Goal: Task Accomplishment & Management: Complete application form

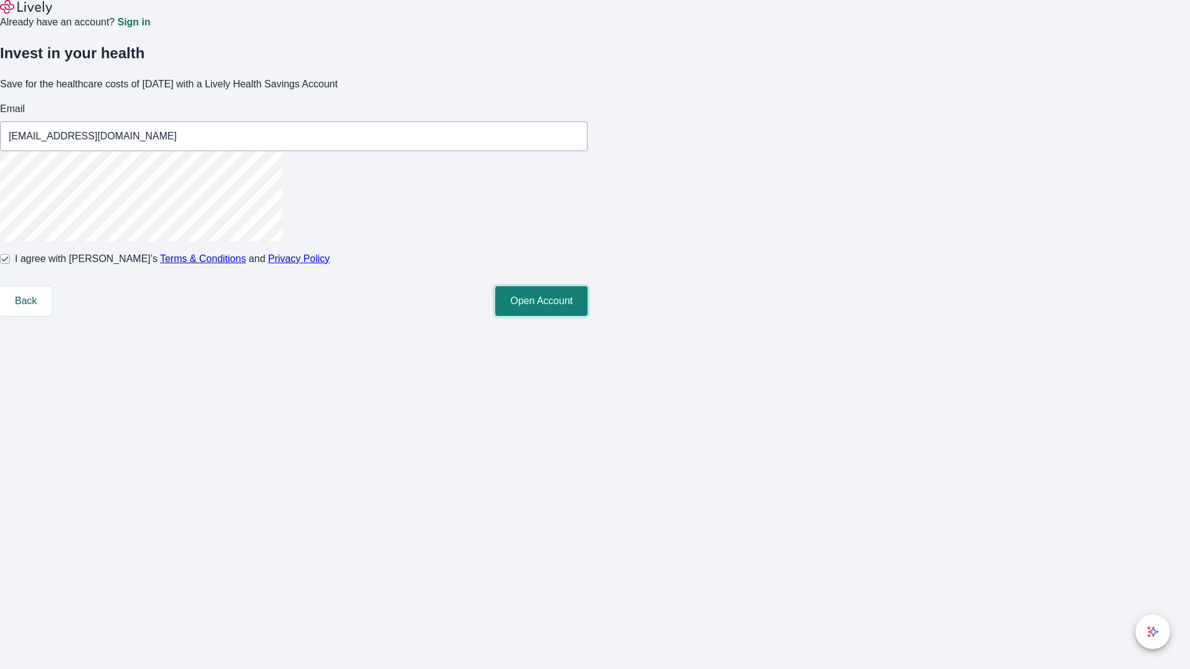
click at [587, 316] on button "Open Account" at bounding box center [541, 301] width 92 height 30
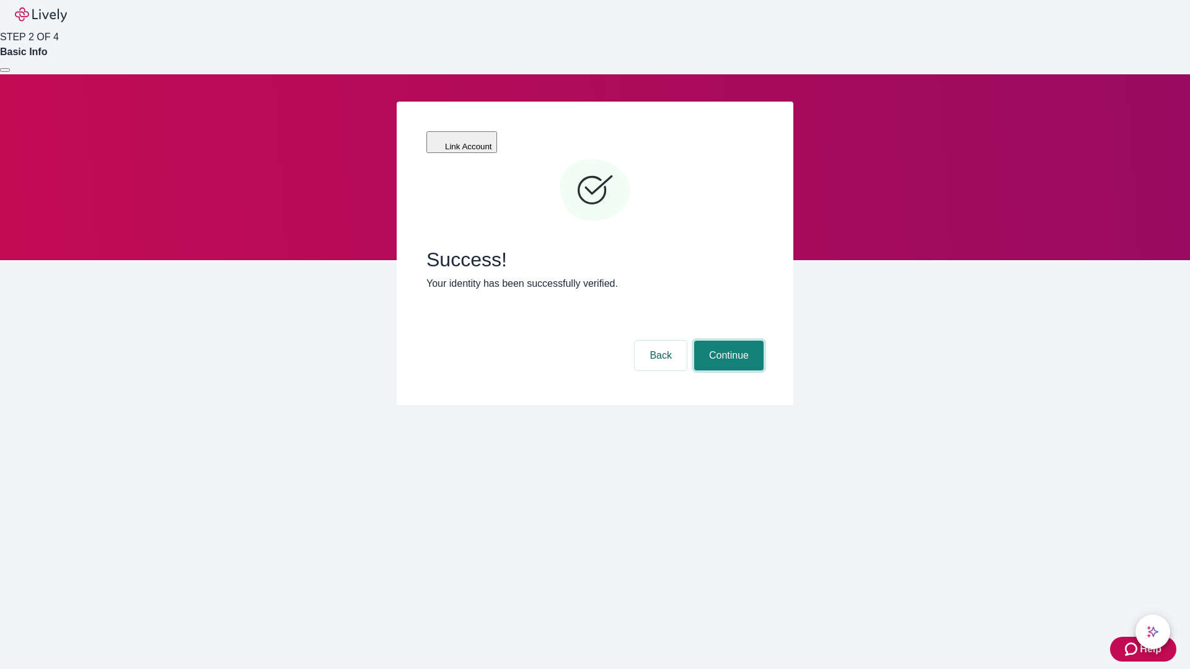
click at [727, 341] on button "Continue" at bounding box center [728, 356] width 69 height 30
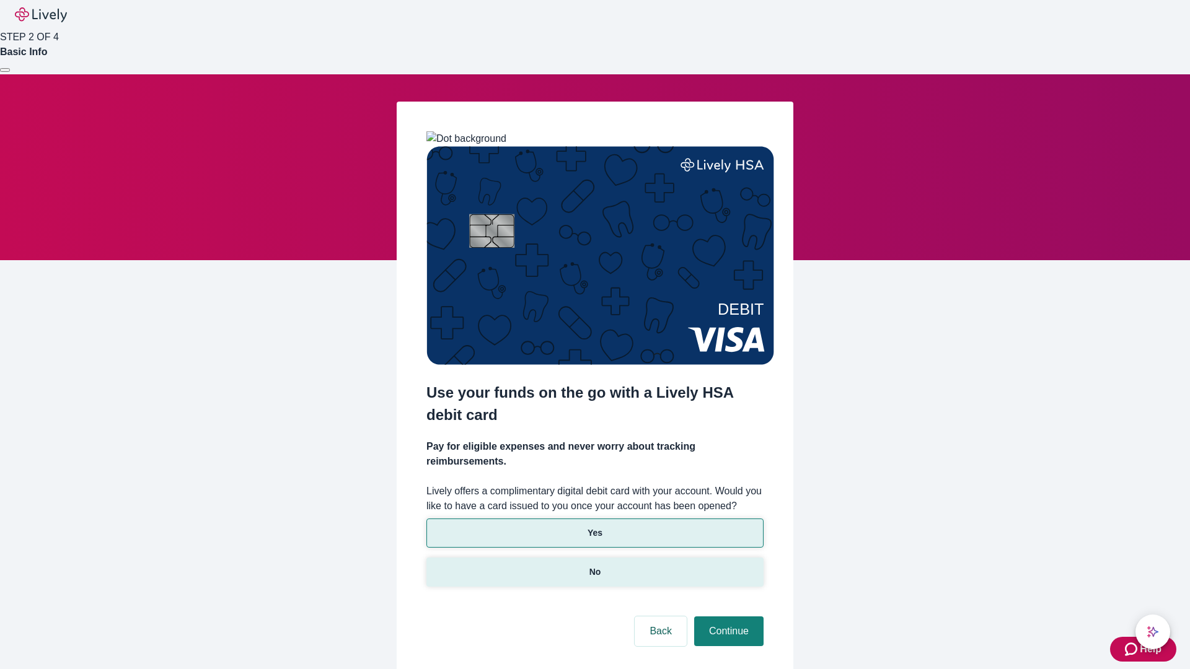
click at [594, 566] on p "No" at bounding box center [595, 572] width 12 height 13
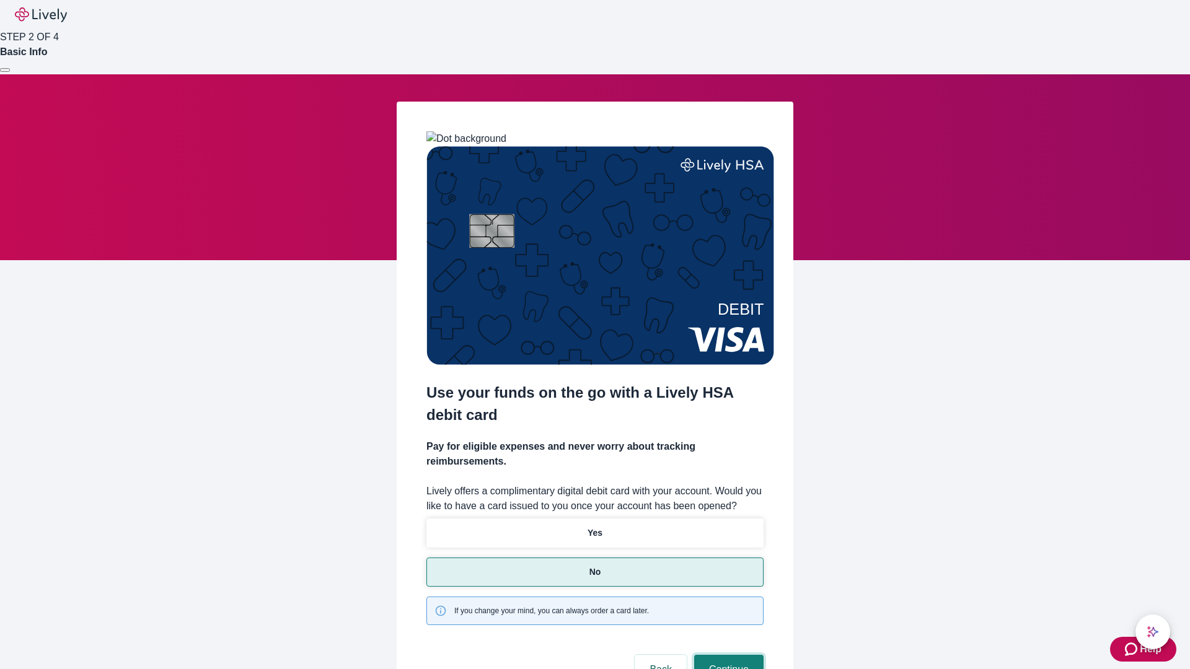
click at [727, 655] on button "Continue" at bounding box center [728, 670] width 69 height 30
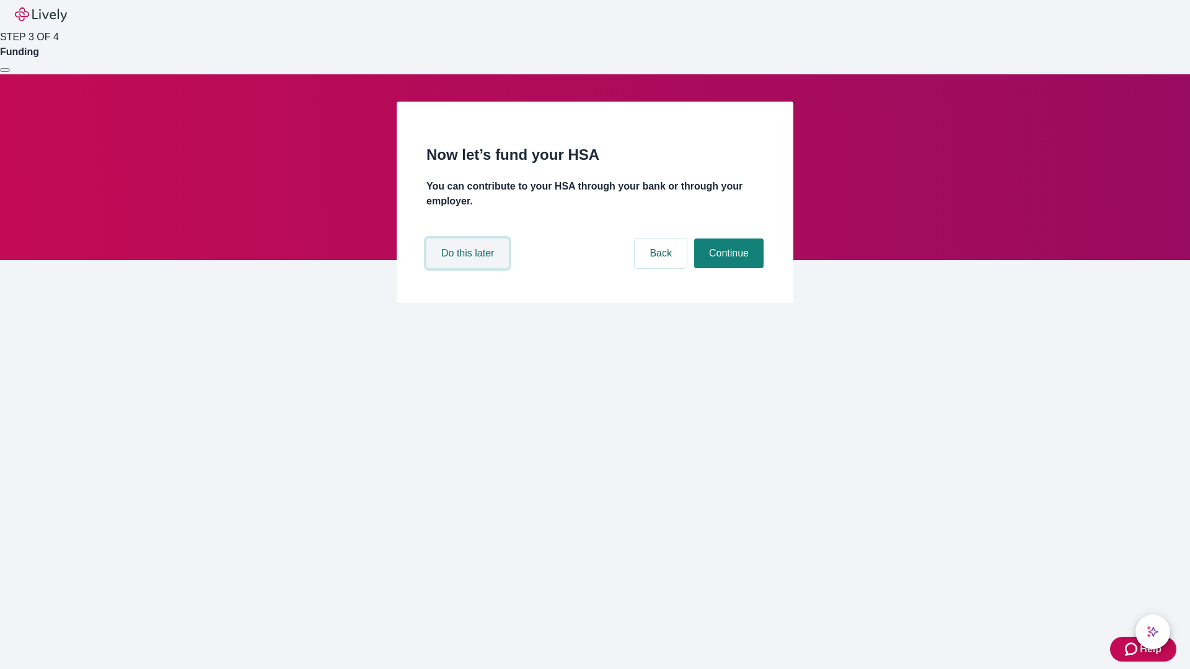
click at [469, 268] on button "Do this later" at bounding box center [467, 254] width 82 height 30
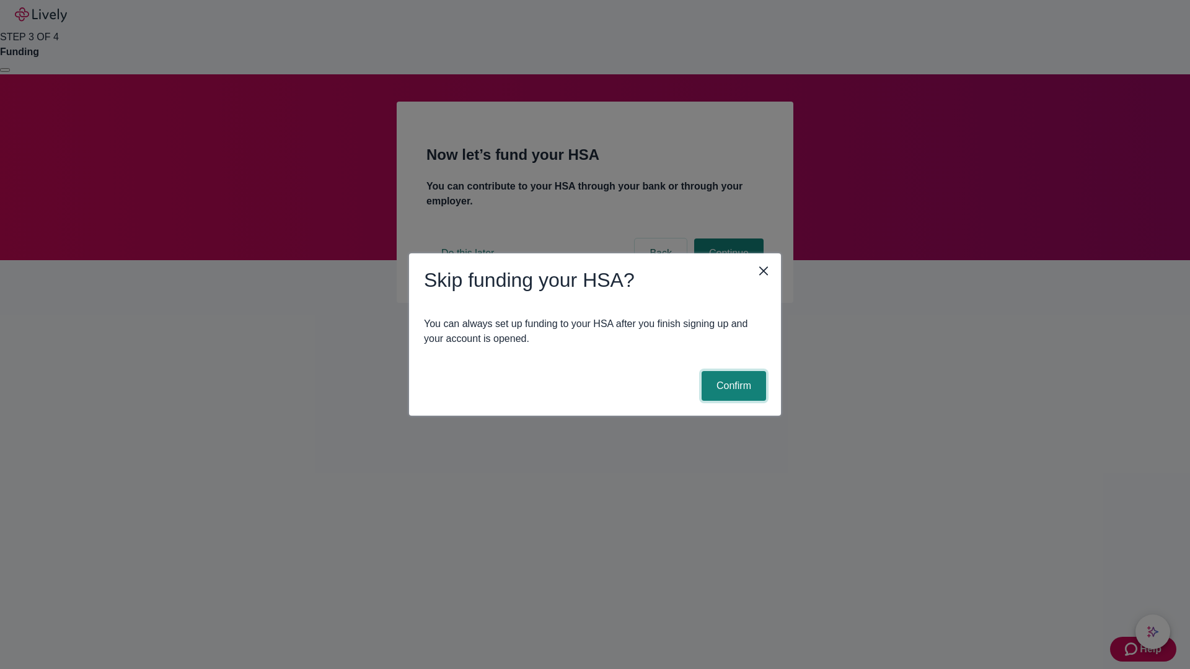
click at [732, 386] on button "Confirm" at bounding box center [734, 386] width 64 height 30
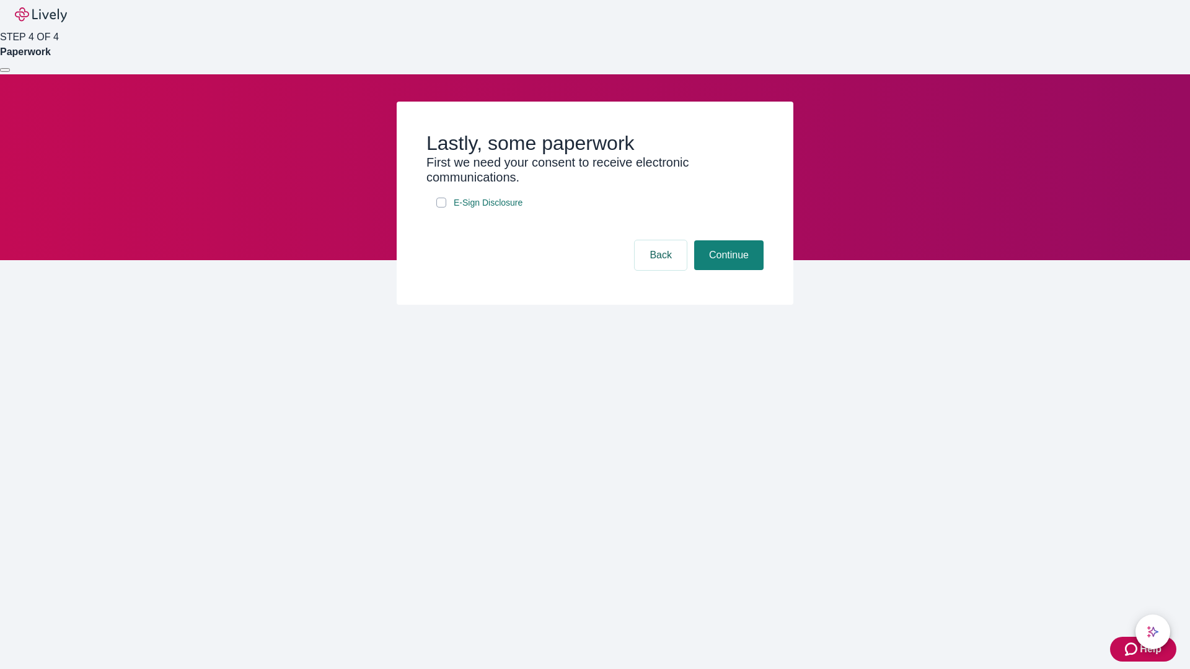
click at [441, 208] on input "E-Sign Disclosure" at bounding box center [441, 203] width 10 height 10
checkbox input "true"
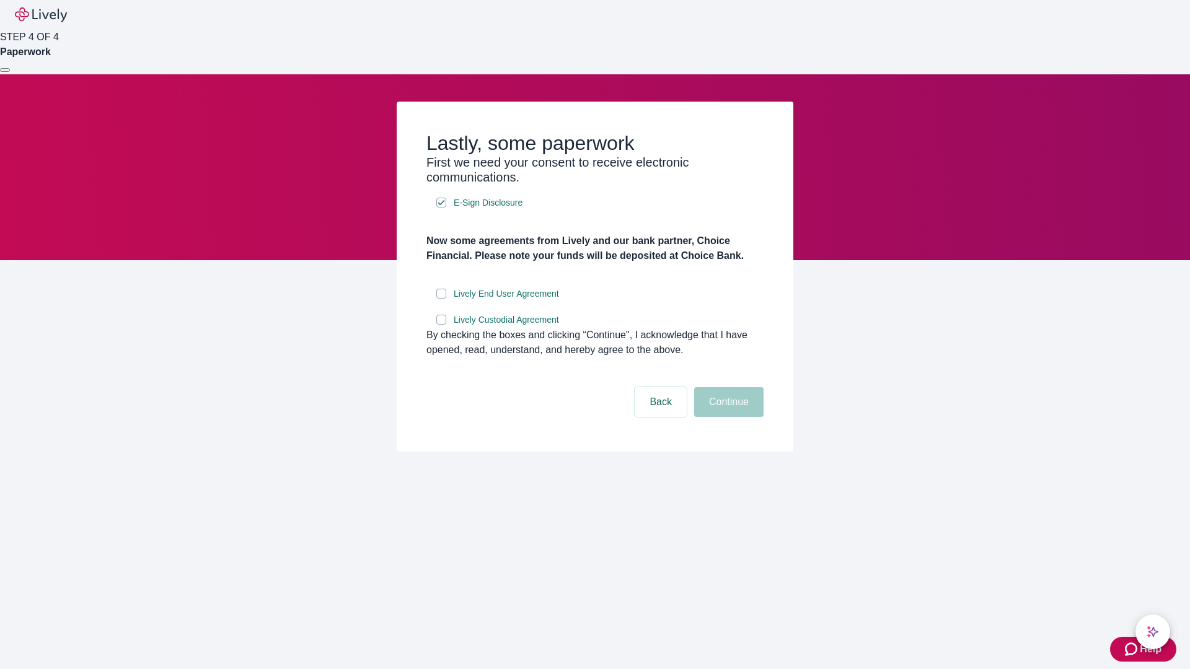
click at [441, 299] on input "Lively End User Agreement" at bounding box center [441, 294] width 10 height 10
checkbox input "true"
click at [441, 325] on input "Lively Custodial Agreement" at bounding box center [441, 320] width 10 height 10
checkbox input "true"
click at [727, 417] on button "Continue" at bounding box center [728, 402] width 69 height 30
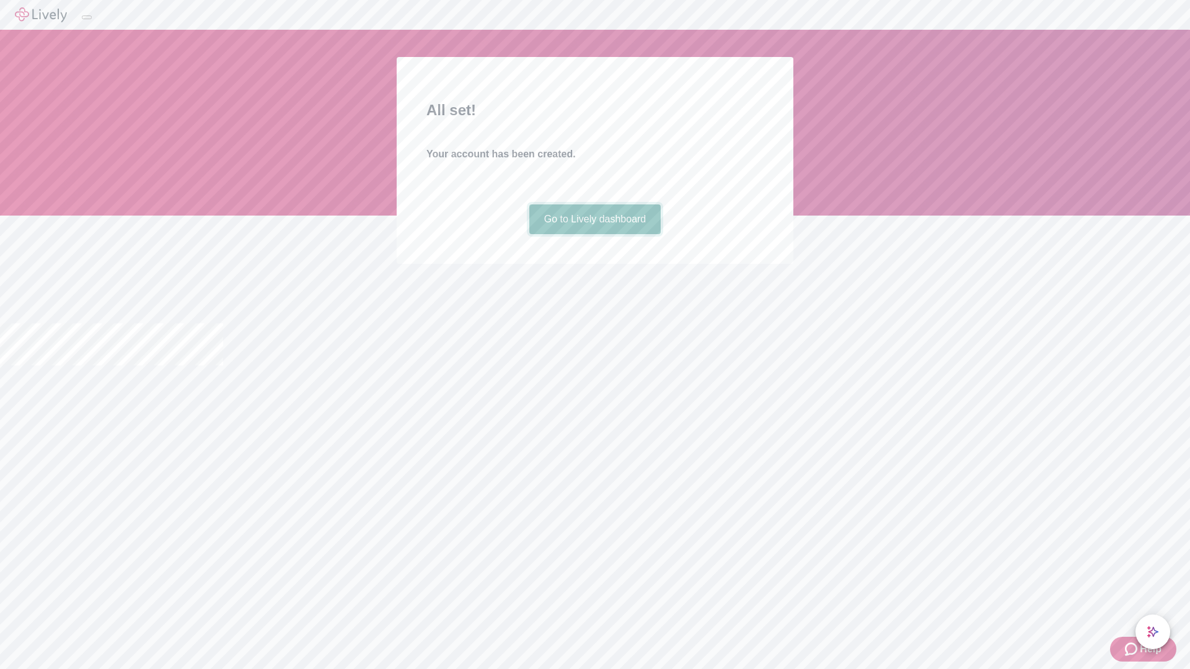
click at [594, 234] on link "Go to Lively dashboard" at bounding box center [595, 220] width 132 height 30
